Goal: Find specific fact: Find specific fact

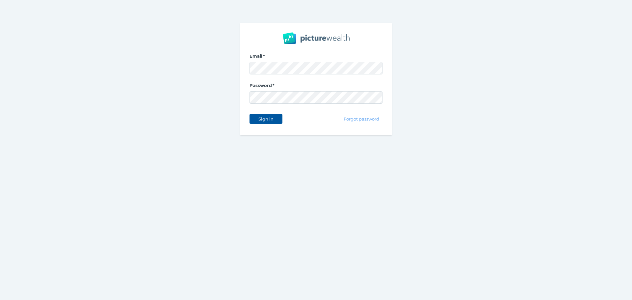
click at [270, 117] on span "Sign in" at bounding box center [265, 118] width 21 height 5
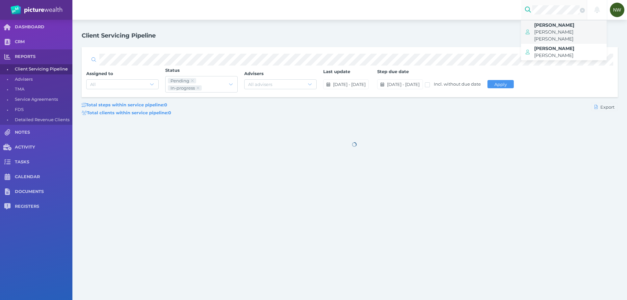
click at [559, 29] on span "[PERSON_NAME] [PERSON_NAME]" at bounding box center [553, 35] width 39 height 13
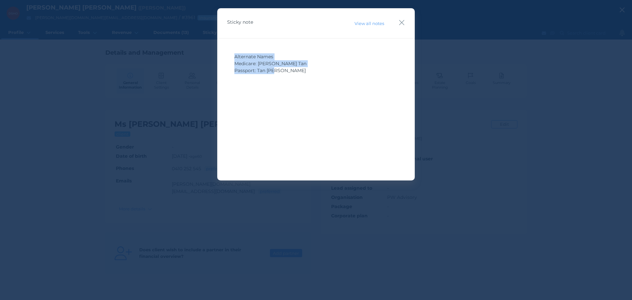
drag, startPoint x: 303, startPoint y: 77, endPoint x: 234, endPoint y: 56, distance: 72.7
click at [235, 57] on div "Alternate Names Medicare: [PERSON_NAME] Tan Passport: Tan [PERSON_NAME]" at bounding box center [316, 99] width 178 height 99
copy span "Alternate Names Medicare: [PERSON_NAME] Tan Passport: Tan [PERSON_NAME]"
click at [398, 19] on icon "button" at bounding box center [401, 22] width 6 height 8
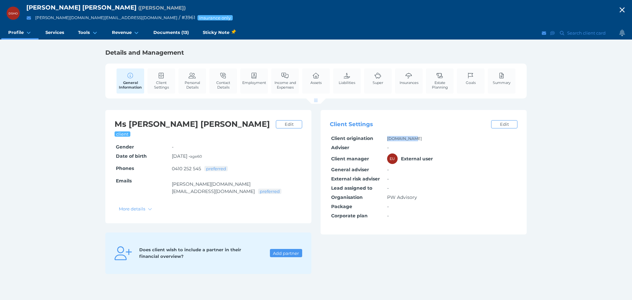
drag, startPoint x: 387, startPoint y: 138, endPoint x: 425, endPoint y: 141, distance: 38.0
click at [425, 141] on td "[DOMAIN_NAME]" at bounding box center [452, 138] width 132 height 9
click at [231, 32] on icon at bounding box center [234, 32] width 6 height 6
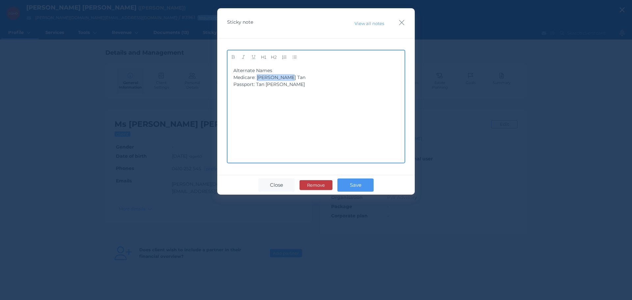
drag, startPoint x: 291, startPoint y: 77, endPoint x: 258, endPoint y: 78, distance: 33.6
click at [258, 78] on div "Alternate Names Medicare: [PERSON_NAME] Tan Passport: Tan [PERSON_NAME]" at bounding box center [315, 77] width 165 height 21
copy span "[PERSON_NAME] Tan"
click at [291, 84] on div "Alternate Names Medicare: [PERSON_NAME] Tan Passport: Tan [PERSON_NAME]" at bounding box center [315, 77] width 165 height 21
drag, startPoint x: 288, startPoint y: 85, endPoint x: 257, endPoint y: 85, distance: 30.9
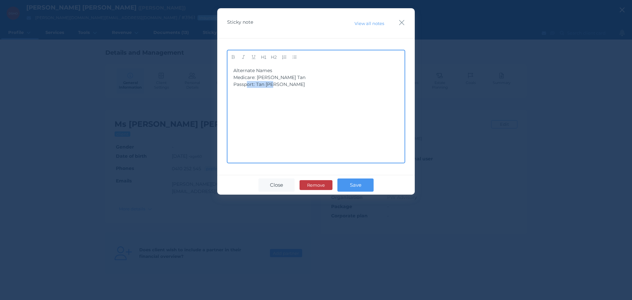
click at [257, 85] on div "Alternate Names Medicare: [PERSON_NAME] Tan Passport: Tan [PERSON_NAME]" at bounding box center [315, 77] width 165 height 21
copy span "Tan [PERSON_NAME]"
click at [403, 24] on icon "button" at bounding box center [401, 22] width 6 height 8
